Goal: Task Accomplishment & Management: Manage account settings

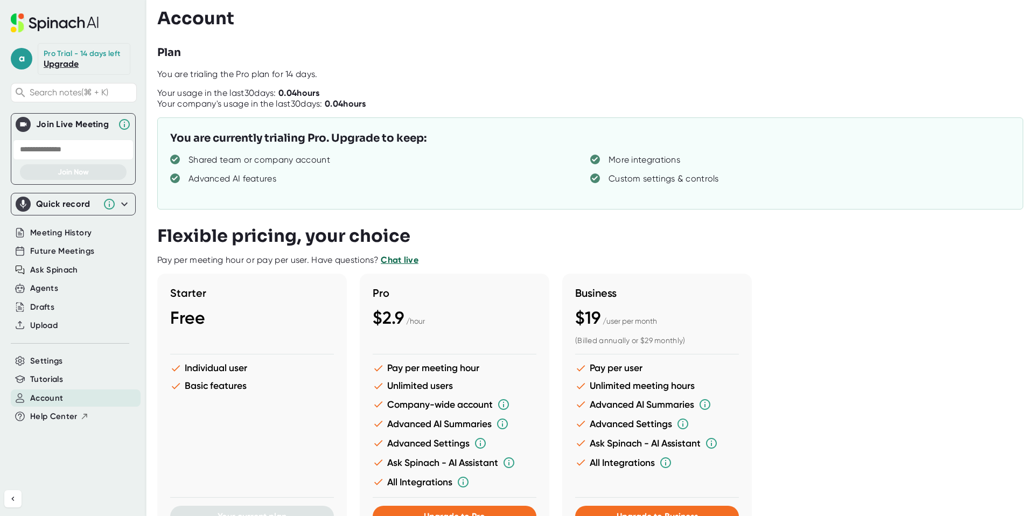
click at [177, 180] on circle at bounding box center [175, 178] width 10 height 10
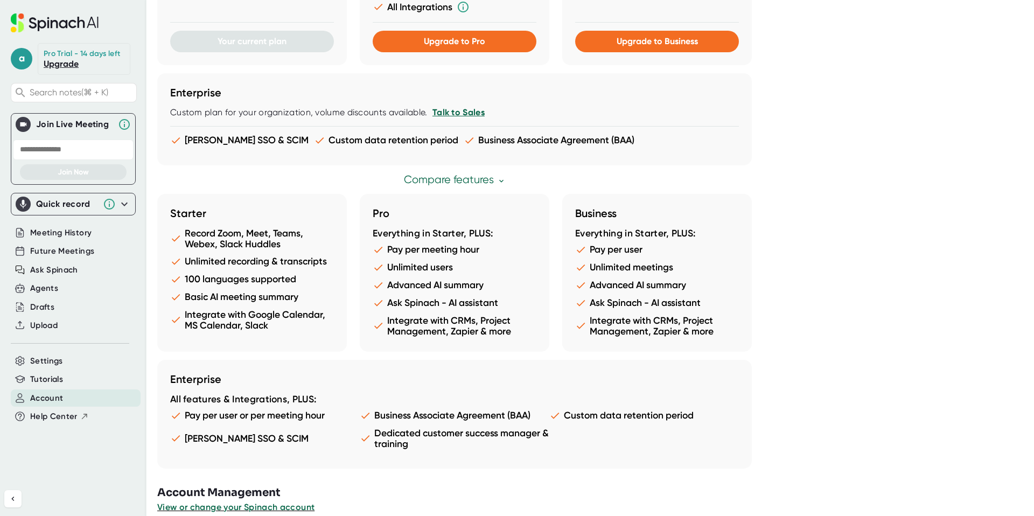
scroll to position [489, 0]
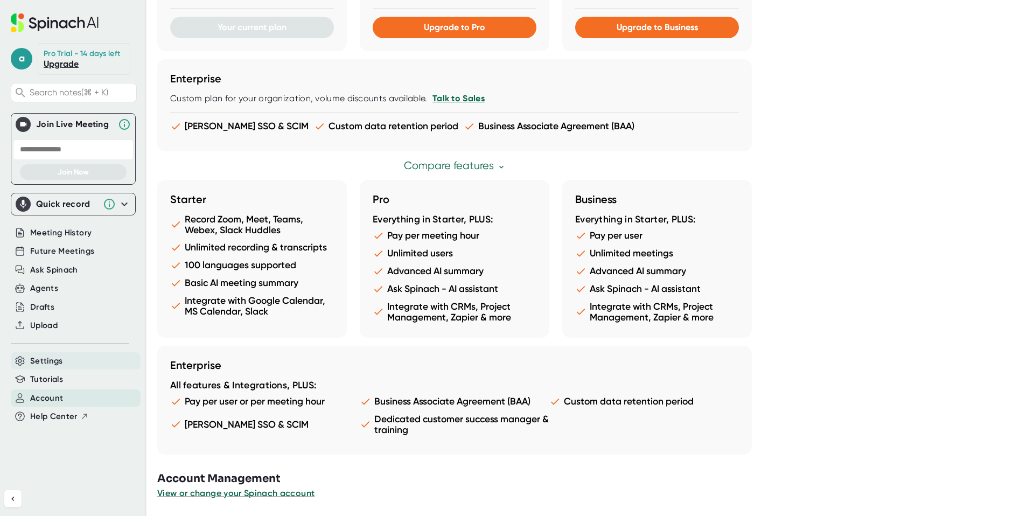
click at [63, 360] on div "Settings" at bounding box center [76, 361] width 130 height 18
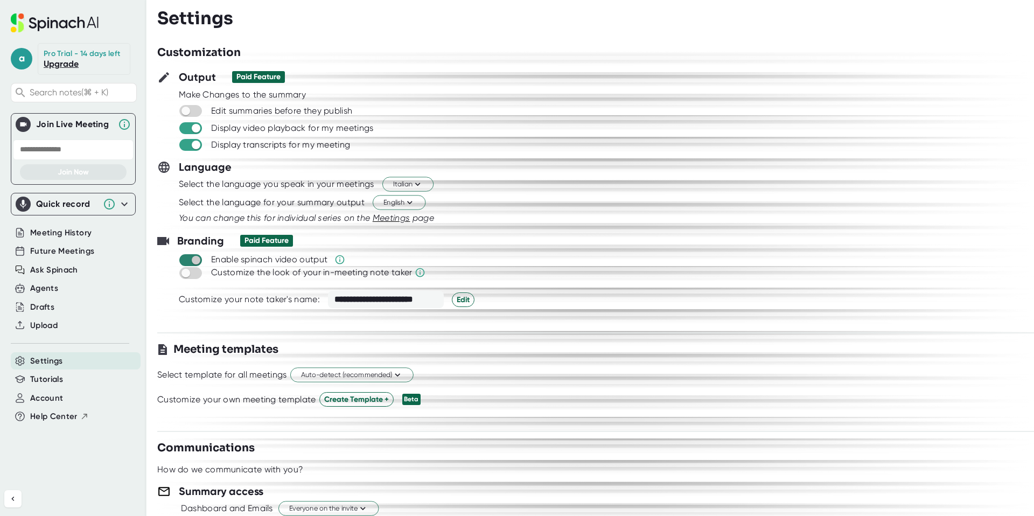
click at [187, 260] on input "checkbox" at bounding box center [195, 260] width 31 height 10
checkbox input "false"
click at [191, 147] on input "checkbox" at bounding box center [195, 145] width 31 height 10
checkbox input "false"
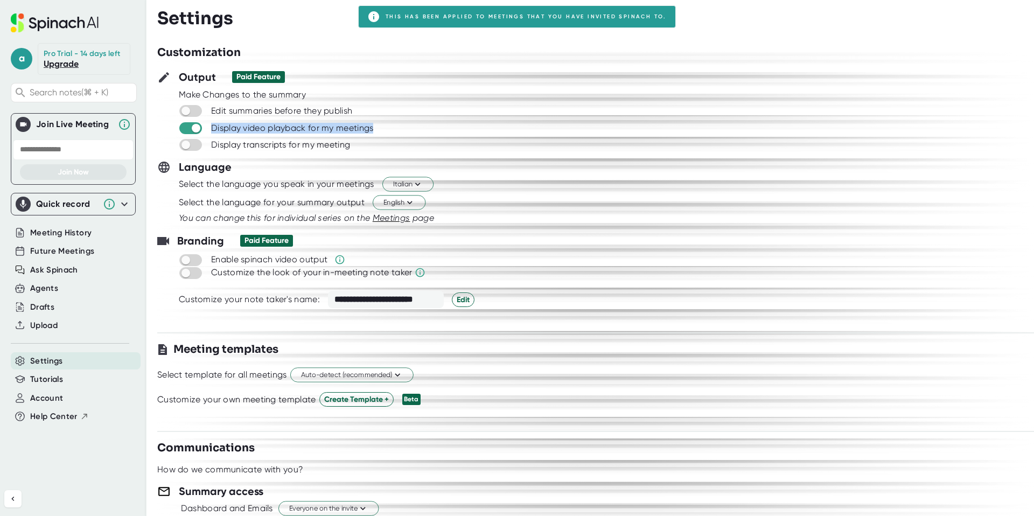
click at [189, 133] on div "Output Paid Feature Make Changes to the summary Edit summaries before they publ…" at bounding box center [595, 110] width 877 height 82
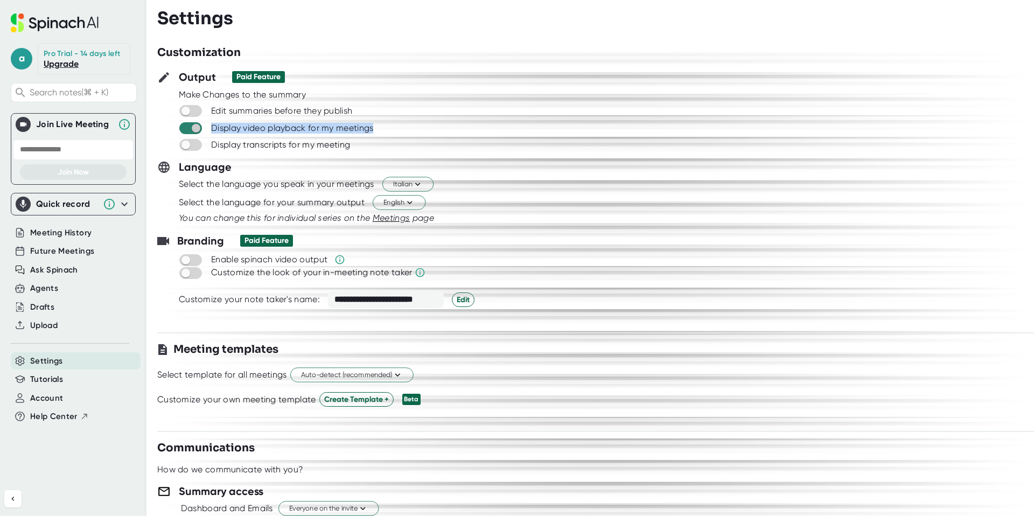
click at [189, 129] on input "checkbox" at bounding box center [195, 128] width 31 height 10
checkbox input "false"
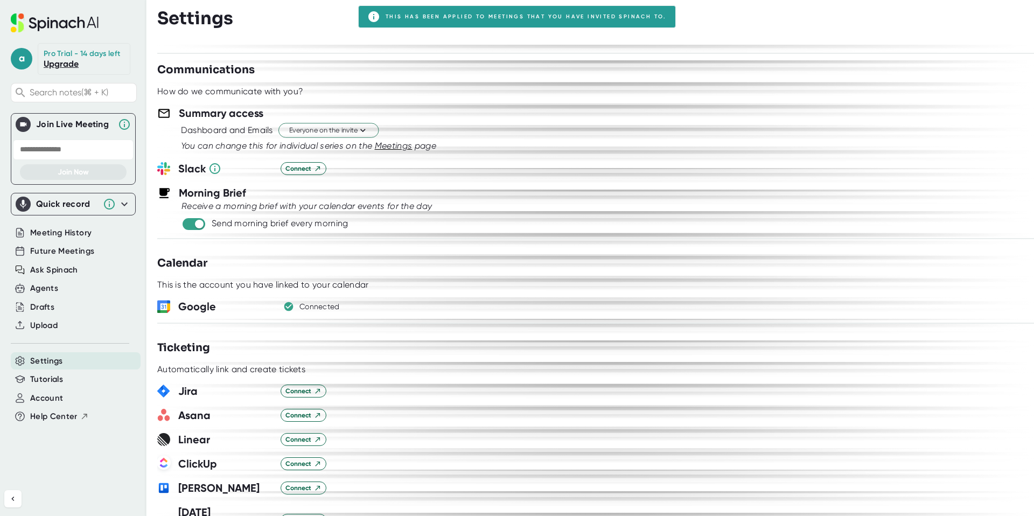
scroll to position [489, 0]
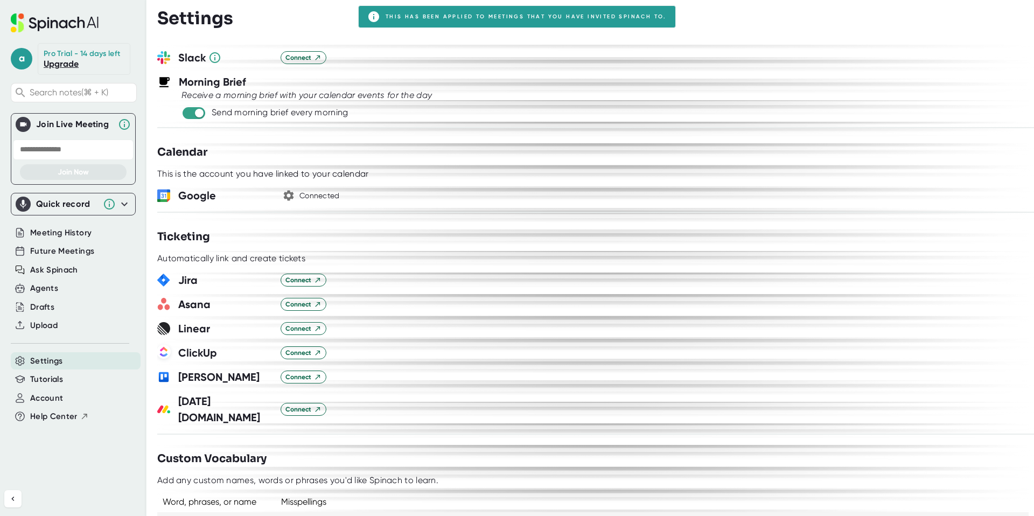
click at [319, 199] on div "Connected" at bounding box center [319, 196] width 40 height 10
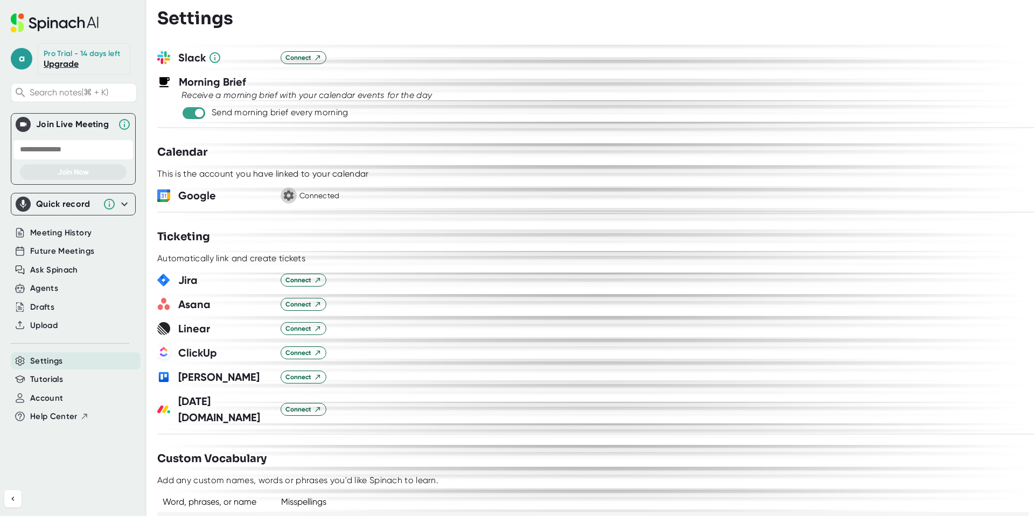
click at [292, 193] on icon "button" at bounding box center [289, 196] width 10 height 10
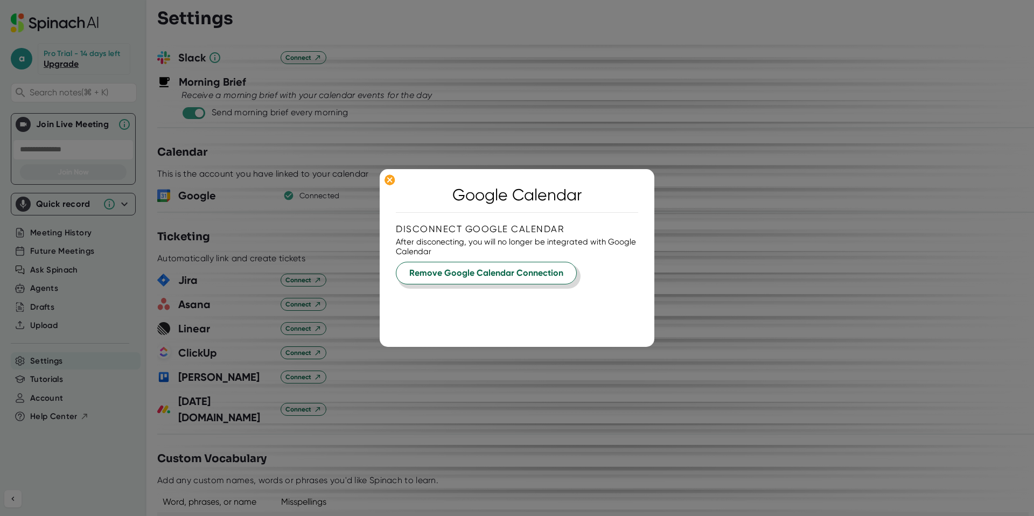
click at [451, 276] on span "Remove Google Calendar Connection" at bounding box center [486, 273] width 154 height 13
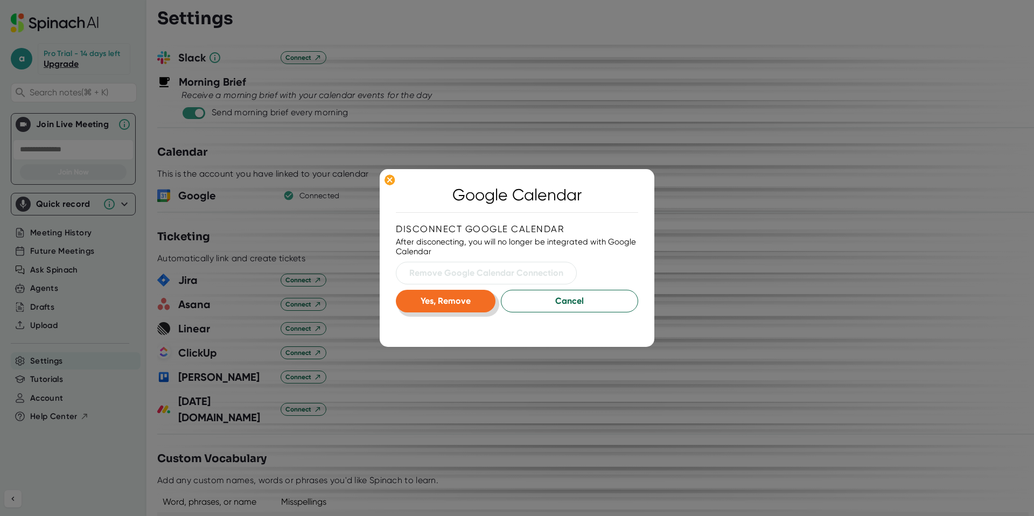
click at [460, 302] on span "Yes, Remove" at bounding box center [446, 301] width 50 height 10
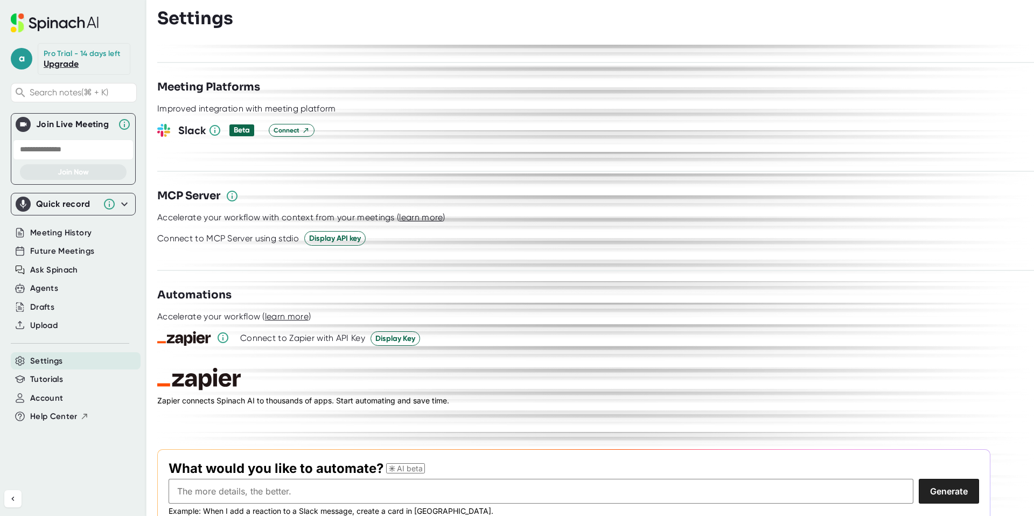
scroll to position [1349, 0]
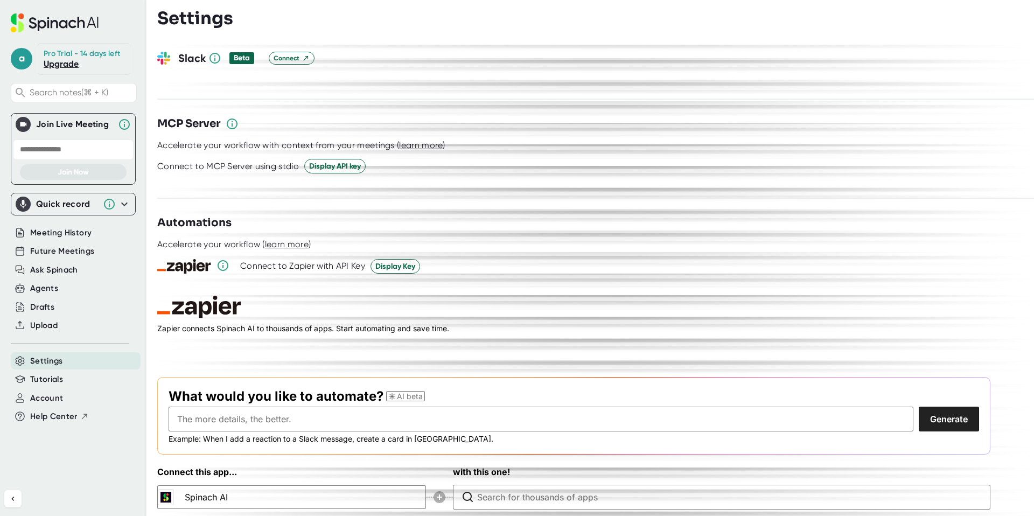
click at [350, 482] on div "Connect this app... Spinach AI with this one!" at bounding box center [573, 487] width 833 height 45
click at [67, 414] on span "Help Center" at bounding box center [53, 416] width 47 height 12
